Goal: Find specific page/section: Locate a particular part of the current website

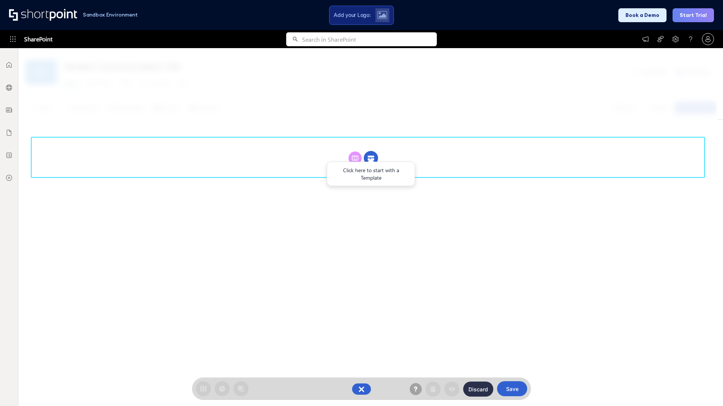
click at [371, 151] on circle at bounding box center [371, 158] width 14 height 14
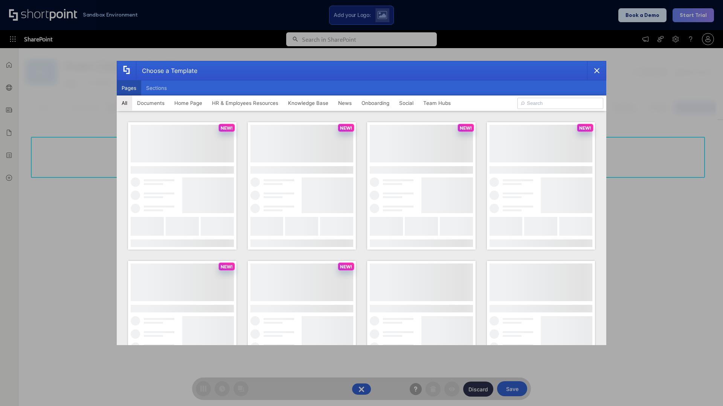
scroll to position [103, 0]
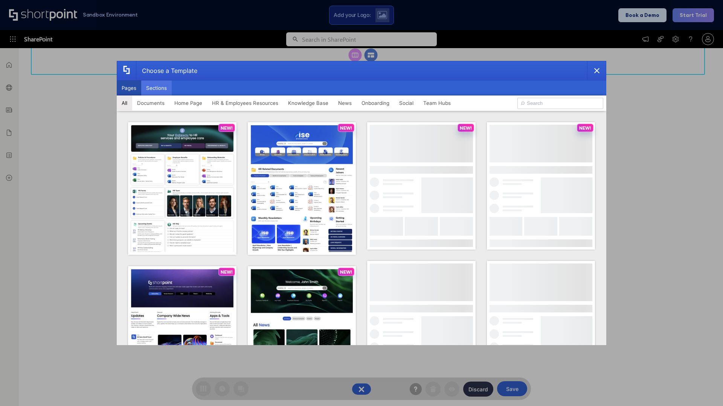
click at [156, 88] on button "Sections" at bounding box center [156, 88] width 30 height 15
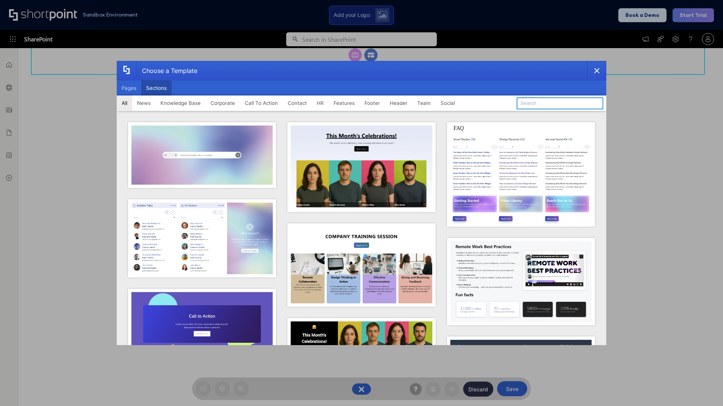
type input "Paralax Cta"
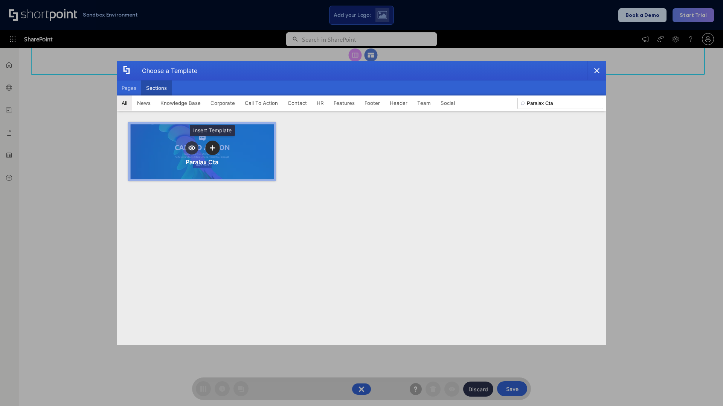
click at [212, 148] on icon "template selector" at bounding box center [212, 147] width 5 height 5
